Goal: Information Seeking & Learning: Learn about a topic

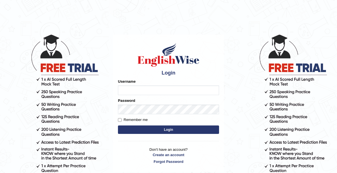
type input "KaurRavinder"
click at [174, 128] on button "Login" at bounding box center [168, 129] width 101 height 8
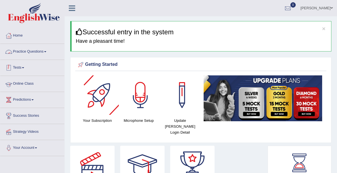
click at [29, 83] on link "Online Class" at bounding box center [32, 83] width 64 height 14
click at [29, 83] on link "Online Class" at bounding box center [31, 83] width 63 height 14
click at [29, 83] on link "Online Class" at bounding box center [32, 83] width 64 height 14
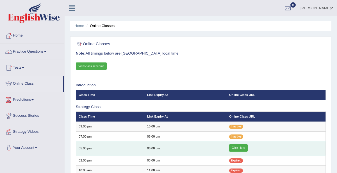
click at [238, 147] on link "Click Here" at bounding box center [238, 147] width 19 height 7
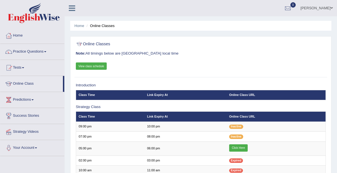
click at [89, 67] on link "View class schedule" at bounding box center [91, 65] width 31 height 7
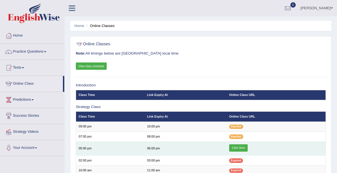
click at [241, 148] on link "Click Here" at bounding box center [238, 147] width 19 height 7
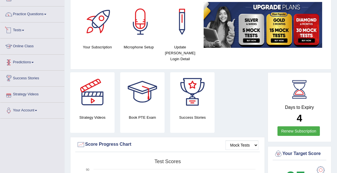
click at [24, 44] on link "Online Class" at bounding box center [32, 46] width 64 height 14
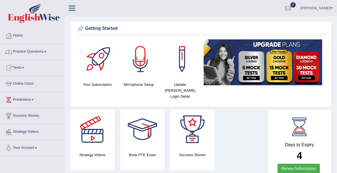
click at [32, 52] on link "Practice Questions" at bounding box center [32, 51] width 64 height 14
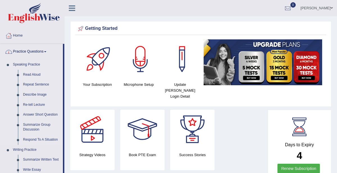
click at [30, 75] on link "Read Aloud" at bounding box center [42, 75] width 42 height 10
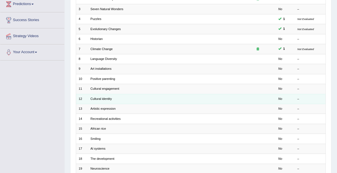
scroll to position [95, 0]
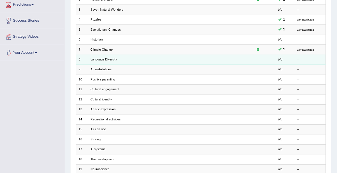
click at [100, 58] on link "Language Diversity" at bounding box center [104, 59] width 27 height 3
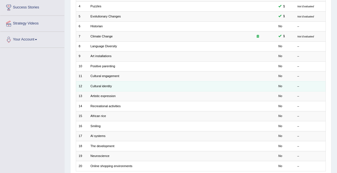
scroll to position [109, 0]
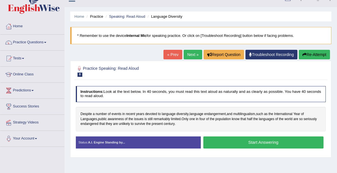
click at [244, 141] on button "Start Answering" at bounding box center [264, 142] width 120 height 12
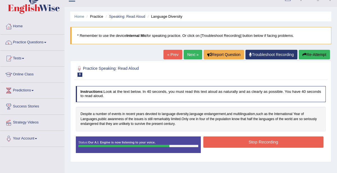
click at [254, 141] on button "Stop Recording" at bounding box center [264, 141] width 120 height 11
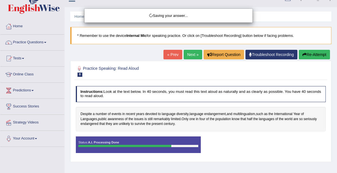
click at [218, 161] on div "Saving your answer..." at bounding box center [168, 86] width 337 height 173
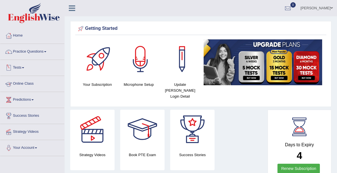
click at [24, 69] on link "Tests" at bounding box center [32, 67] width 64 height 14
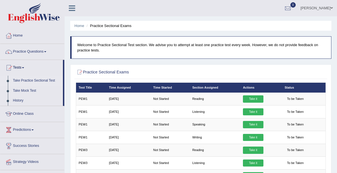
click at [26, 51] on link "Practice Questions" at bounding box center [32, 51] width 64 height 14
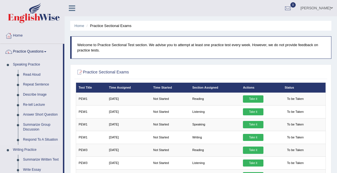
click at [33, 76] on link "Read Aloud" at bounding box center [42, 75] width 42 height 10
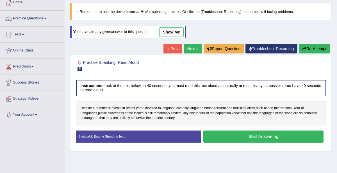
scroll to position [33, 0]
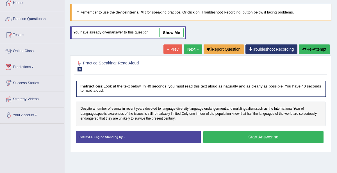
click at [175, 34] on link "show me" at bounding box center [171, 33] width 24 height 10
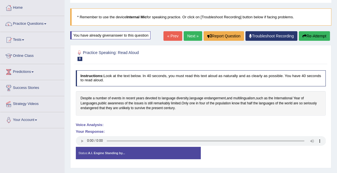
scroll to position [28, 0]
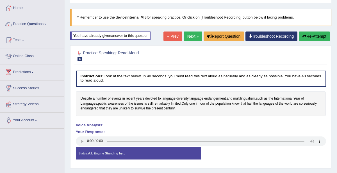
click at [310, 35] on button "Re-Attempt" at bounding box center [314, 36] width 31 height 10
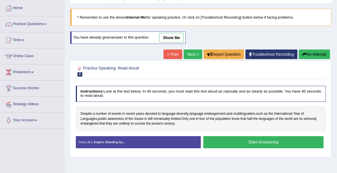
click at [242, 140] on button "Start Answering" at bounding box center [264, 142] width 120 height 12
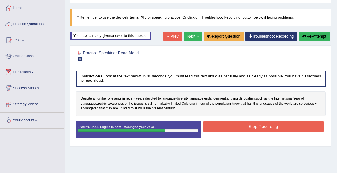
click at [255, 127] on button "Stop Recording" at bounding box center [264, 126] width 120 height 11
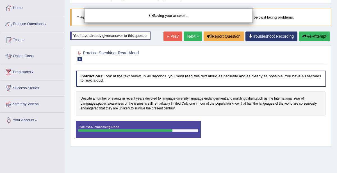
click at [104, 35] on div "Saving your answer..." at bounding box center [168, 86] width 337 height 173
click at [174, 13] on div "Saving your answer..." at bounding box center [169, 15] width 160 height 5
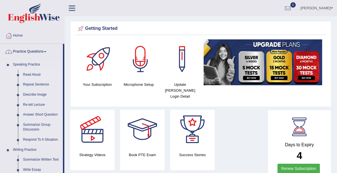
click at [31, 74] on link "Read Aloud" at bounding box center [42, 75] width 42 height 10
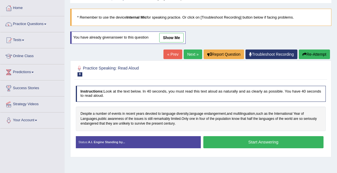
click at [168, 37] on link "show me" at bounding box center [171, 38] width 24 height 10
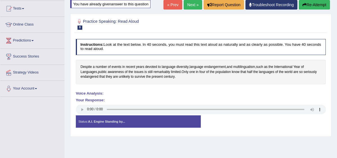
scroll to position [16, 0]
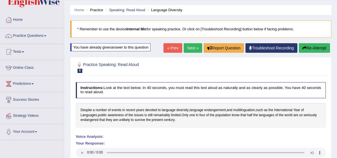
click at [319, 46] on button "Re-Attempt" at bounding box center [314, 48] width 31 height 10
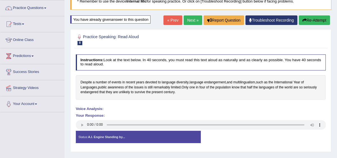
scroll to position [44, 0]
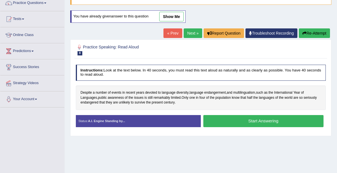
click at [243, 124] on button "Start Answering" at bounding box center [264, 121] width 120 height 12
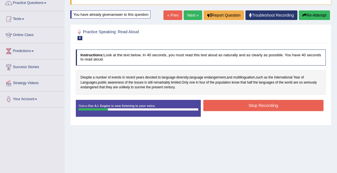
click at [230, 107] on button "Stop Recording" at bounding box center [264, 105] width 120 height 11
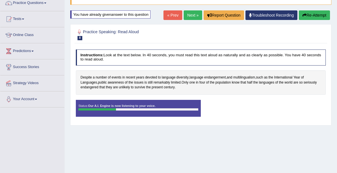
click at [258, 109] on div "Status: Our A.I. Engine is now listening to your voice. Start Answering Stop Re…" at bounding box center [201, 111] width 250 height 22
click at [195, 18] on link "Next »" at bounding box center [193, 15] width 19 height 10
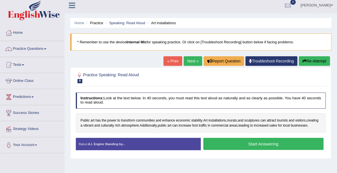
scroll to position [9, 0]
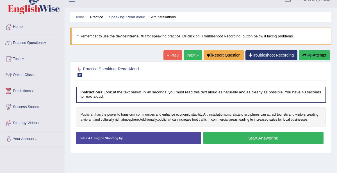
click at [176, 55] on link "« Prev" at bounding box center [173, 55] width 19 height 10
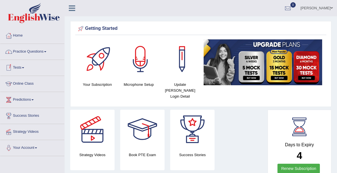
click at [46, 49] on link "Practice Questions" at bounding box center [32, 51] width 64 height 14
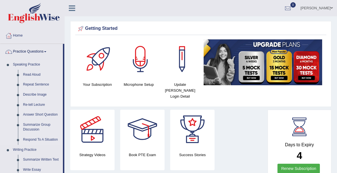
click at [40, 95] on link "Describe Image" at bounding box center [42, 95] width 42 height 10
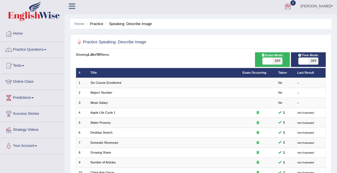
scroll to position [3, 0]
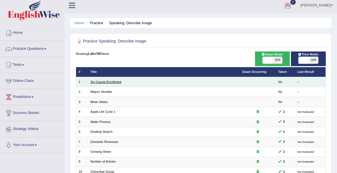
click at [109, 82] on link "Six Course Enrollment" at bounding box center [106, 81] width 31 height 3
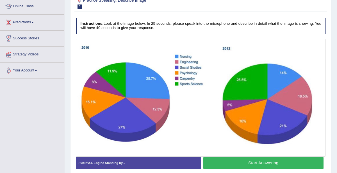
scroll to position [81, 0]
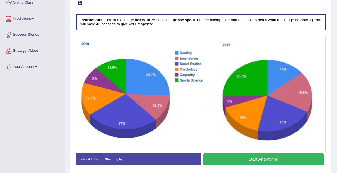
click at [251, 157] on button "Start Answering" at bounding box center [264, 159] width 120 height 12
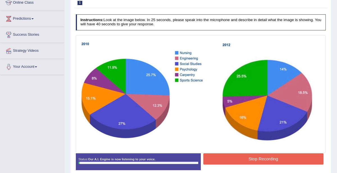
scroll to position [87, 0]
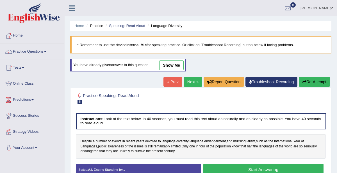
click at [247, 164] on button "Start Answering" at bounding box center [264, 170] width 120 height 12
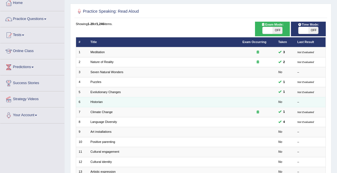
scroll to position [39, 0]
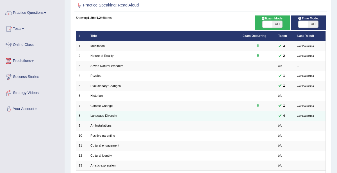
click at [111, 115] on link "Language Diversity" at bounding box center [104, 115] width 27 height 3
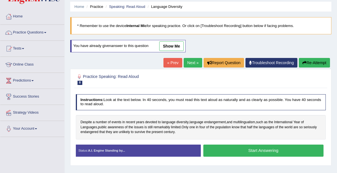
scroll to position [19, 0]
click at [168, 46] on link "show me" at bounding box center [171, 46] width 24 height 10
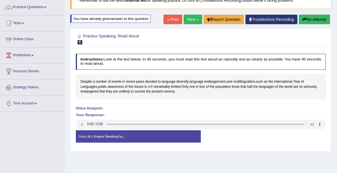
scroll to position [20, 0]
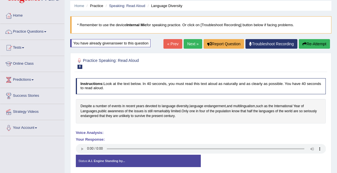
click at [168, 68] on h2 "Practice Speaking: Read Aloud 8 Language Diversity" at bounding box center [153, 63] width 155 height 12
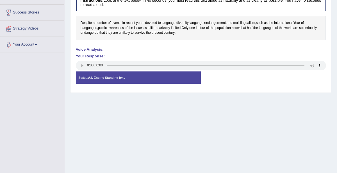
scroll to position [122, 0]
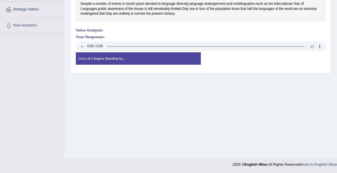
click at [208, 128] on div "Home Practice Speaking: Read Aloud Language Diversity * Remember to use the dev…" at bounding box center [201, 18] width 273 height 281
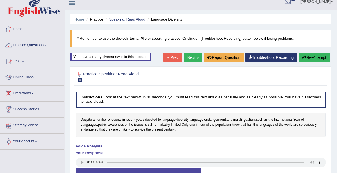
scroll to position [0, 0]
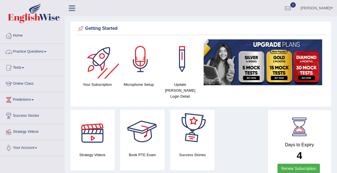
click at [45, 50] on link "Practice Questions" at bounding box center [32, 51] width 64 height 14
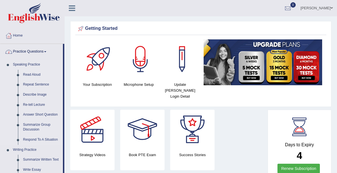
click at [33, 75] on link "Read Aloud" at bounding box center [42, 75] width 42 height 10
click at [28, 75] on link "Read Aloud" at bounding box center [42, 75] width 42 height 10
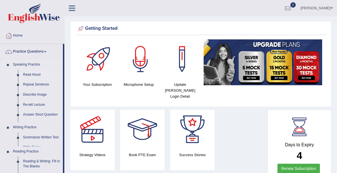
click at [28, 75] on link "Read Aloud" at bounding box center [42, 75] width 42 height 10
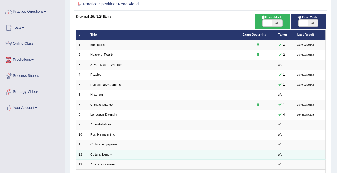
scroll to position [70, 0]
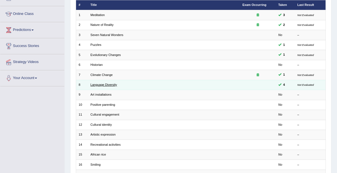
click at [101, 83] on link "Language Diversity" at bounding box center [104, 84] width 27 height 3
